Goal: Task Accomplishment & Management: Complete application form

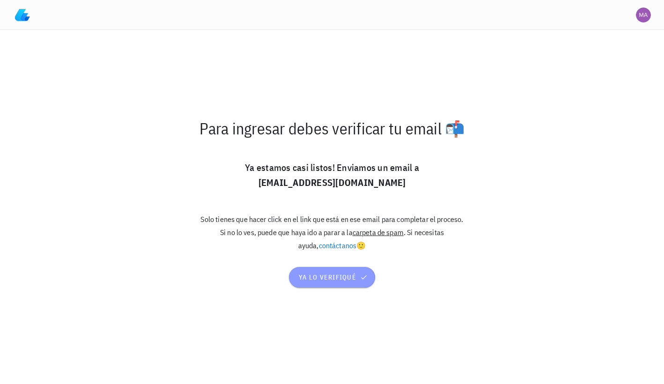
click at [344, 276] on span "ya lo verifiqué" at bounding box center [331, 277] width 67 height 8
